Goal: Use online tool/utility: Utilize a website feature to perform a specific function

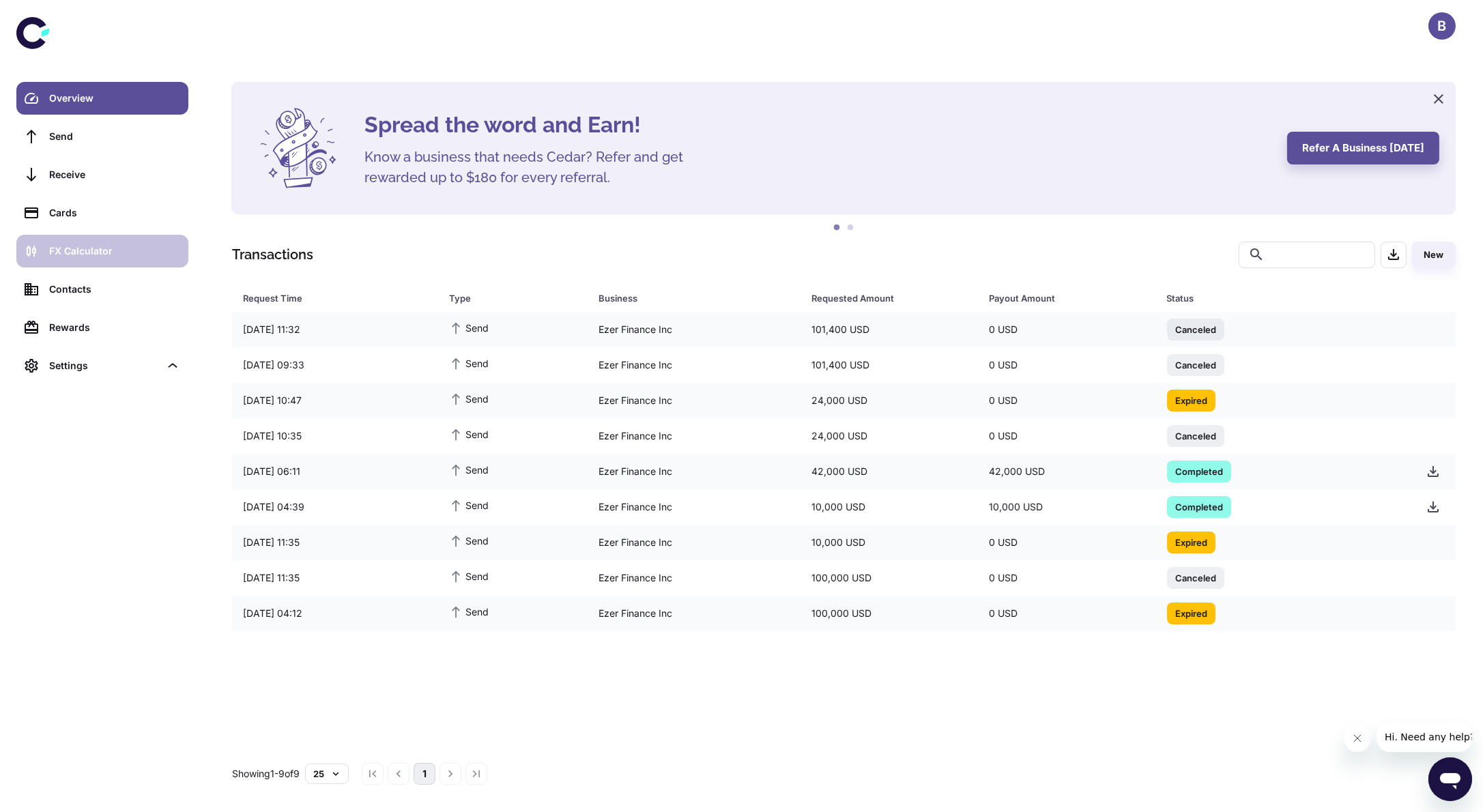
click at [108, 250] on div "FX Calculator" at bounding box center [114, 251] width 131 height 15
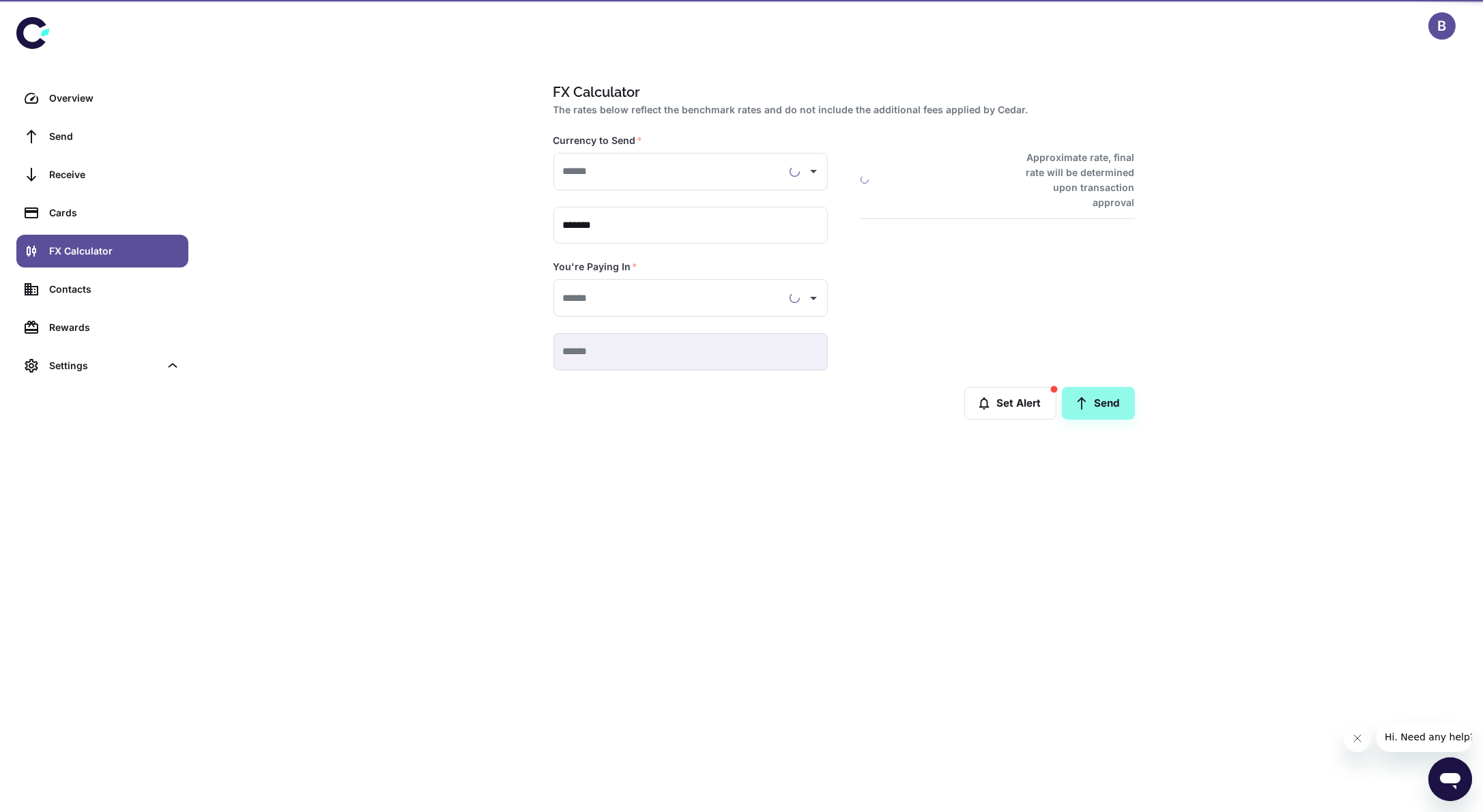
type input "**********"
